Goal: Task Accomplishment & Management: Use online tool/utility

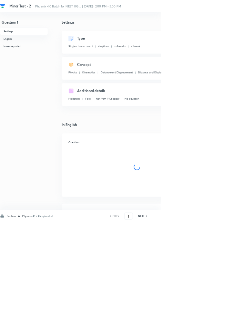
checkbox input "true"
click at [195, 332] on input "1" at bounding box center [194, 325] width 12 height 11
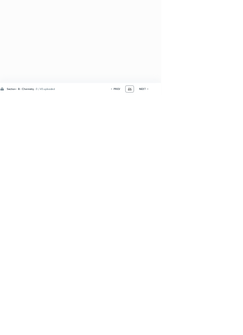
type input "4"
type input "91"
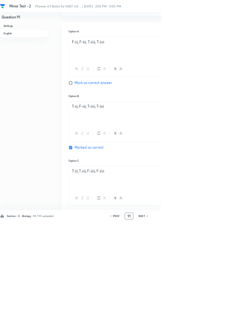
checkbox input "true"
click at [197, 332] on input "91" at bounding box center [195, 325] width 12 height 11
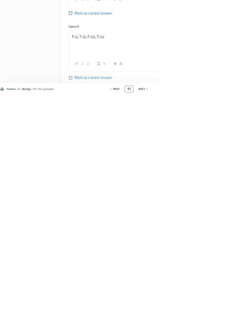
scroll to position [416, 0]
type input "9"
type input "46"
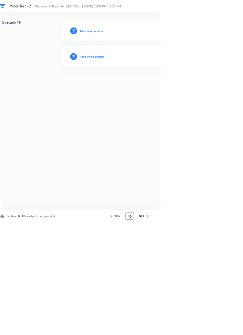
click at [149, 86] on h6 "Add existing question" at bounding box center [139, 85] width 38 height 6
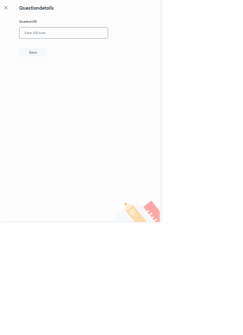
click at [101, 51] on input "text" at bounding box center [95, 50] width 133 height 16
type input "75EE1"
click at [66, 79] on button "Save" at bounding box center [49, 78] width 41 height 13
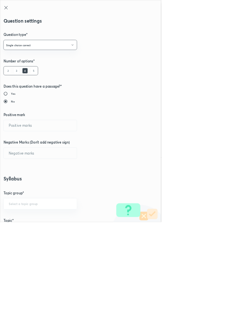
type input "1"
type input "0"
type input "Chemistry"
type input "Inorganic Chemistry"
type input "Periodic Table & Properties"
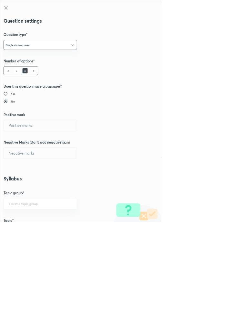
type input "Classification Of Elements Based On Electronic Configuration"
click at [22, 186] on input "1" at bounding box center [60, 189] width 111 height 16
type input "4"
click at [22, 229] on input "0" at bounding box center [60, 231] width 111 height 16
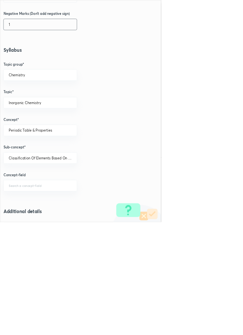
scroll to position [364, 0]
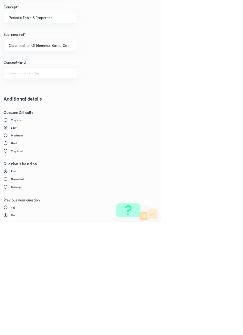
type input "1"
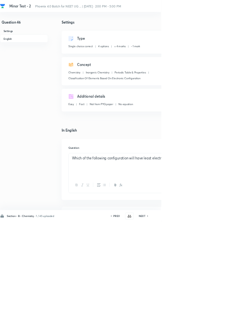
type input "47"
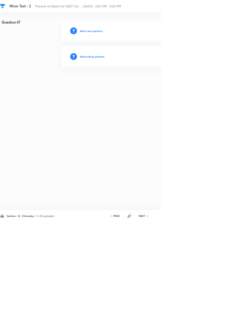
click at [157, 83] on h6 "Add existing question" at bounding box center [139, 85] width 38 height 6
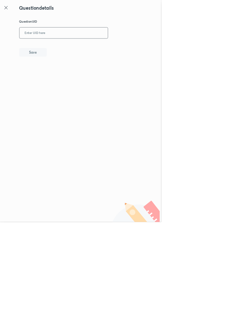
click at [133, 49] on input "text" at bounding box center [95, 50] width 133 height 16
type input "V9WS6"
click at [69, 82] on button "Save" at bounding box center [49, 78] width 41 height 13
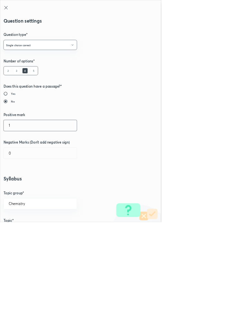
click at [24, 181] on input "1" at bounding box center [60, 189] width 111 height 16
type input "4"
click at [27, 231] on input "0" at bounding box center [60, 231] width 111 height 16
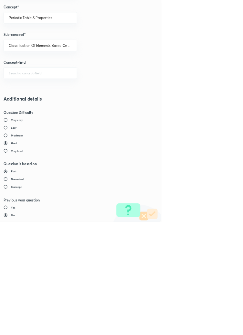
type input "1"
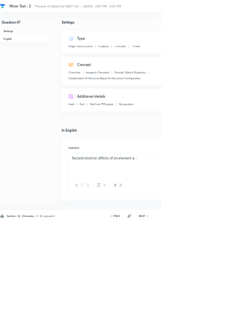
type input "48"
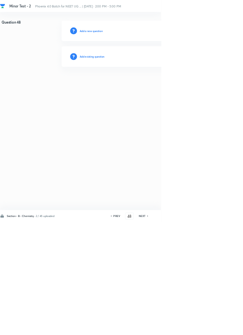
click at [158, 85] on h6 "Add existing question" at bounding box center [139, 85] width 38 height 6
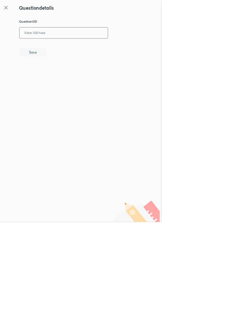
click at [122, 47] on input "text" at bounding box center [95, 50] width 133 height 16
type input "N9CWV"
click at [69, 82] on button "Save" at bounding box center [49, 78] width 41 height 13
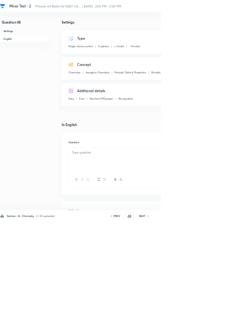
checkbox input "true"
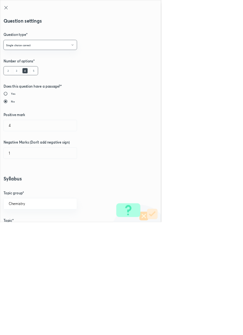
radio input "true"
radio input "false"
type input "1"
type input "0"
type input "Periodic Table"
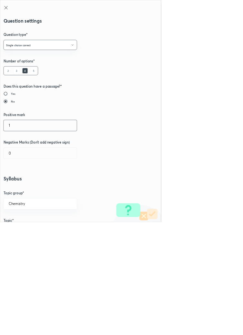
click at [22, 189] on input "1" at bounding box center [60, 189] width 111 height 16
type input "4"
click at [26, 232] on input "0" at bounding box center [60, 231] width 111 height 16
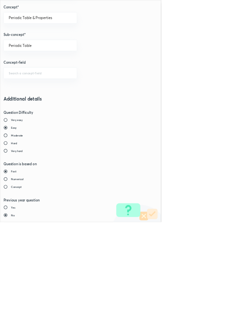
type input "1"
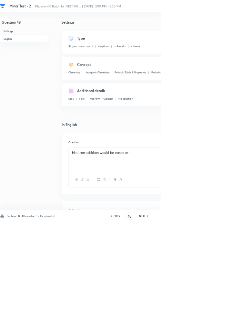
type input "49"
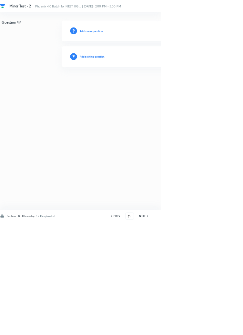
click at [157, 85] on h6 "Add existing question" at bounding box center [139, 85] width 38 height 6
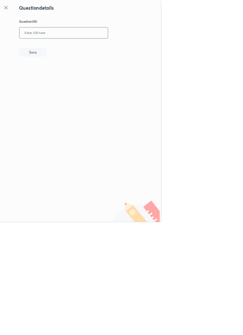
click at [106, 48] on input "text" at bounding box center [95, 50] width 133 height 16
type input "9BNXC"
click at [67, 80] on button "Save" at bounding box center [49, 78] width 41 height 13
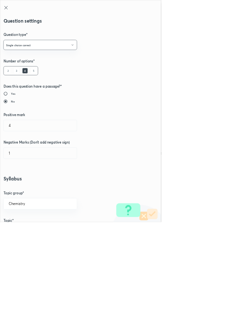
type input "1"
type input "0"
type input "Periodic Trends In Properties"
click at [26, 190] on input "1" at bounding box center [60, 189] width 111 height 16
type input "4"
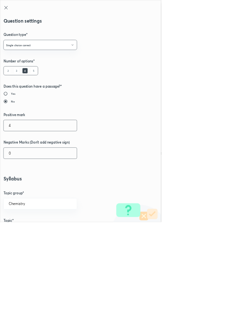
click at [21, 232] on input "0" at bounding box center [60, 231] width 111 height 16
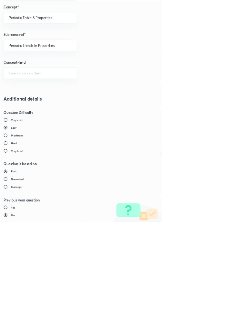
type input "1"
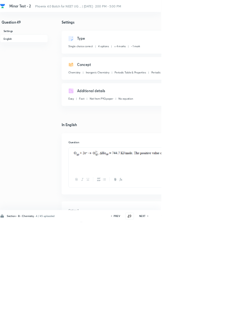
type input "50"
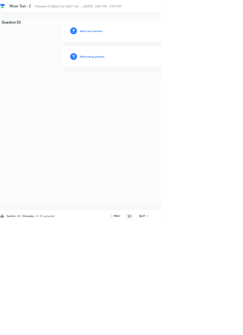
click at [152, 83] on h6 "Add existing question" at bounding box center [139, 85] width 38 height 6
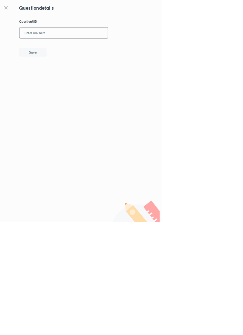
click at [124, 48] on input "text" at bounding box center [95, 50] width 133 height 16
type input "RLDO1"
click at [62, 81] on button "Save" at bounding box center [49, 78] width 41 height 13
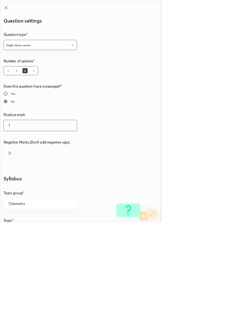
click at [23, 189] on input "1" at bounding box center [60, 189] width 111 height 16
type input "4"
click at [24, 234] on input "0" at bounding box center [60, 231] width 111 height 16
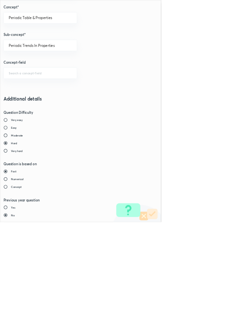
type input "1"
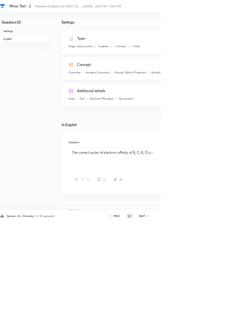
type input "51"
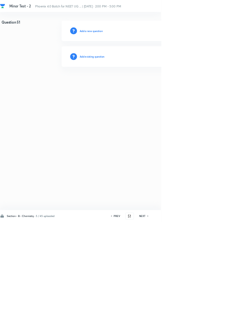
click at [158, 85] on h6 "Add existing question" at bounding box center [139, 85] width 38 height 6
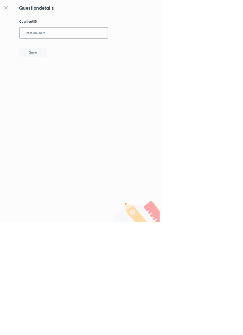
click at [134, 47] on input "text" at bounding box center [95, 50] width 133 height 16
type input "B0POA"
click at [63, 80] on button "Save" at bounding box center [49, 78] width 41 height 13
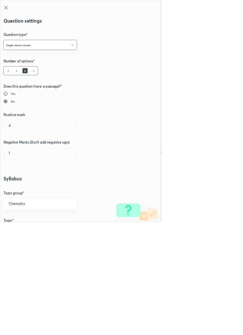
type input "1"
type input "0"
type input "Periodic Table"
click at [25, 187] on input "1" at bounding box center [60, 189] width 111 height 16
type input "4"
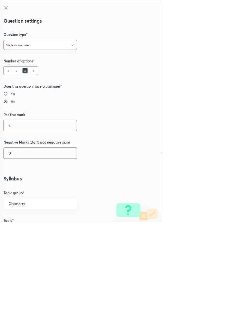
click at [25, 229] on input "0" at bounding box center [60, 231] width 111 height 16
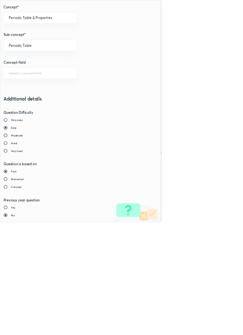
type input "1"
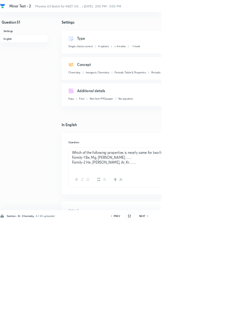
type input "52"
